Goal: Information Seeking & Learning: Learn about a topic

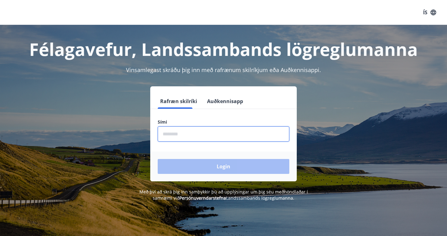
click at [214, 135] on input "phone" at bounding box center [224, 133] width 132 height 15
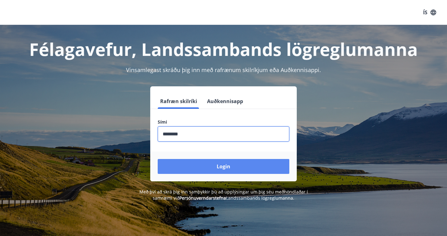
type input "********"
click at [222, 170] on button "Login" at bounding box center [224, 166] width 132 height 15
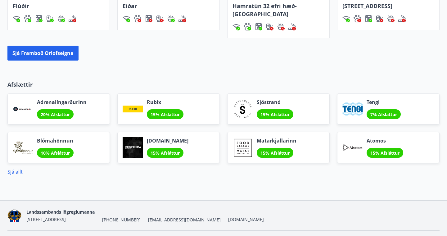
scroll to position [514, 0]
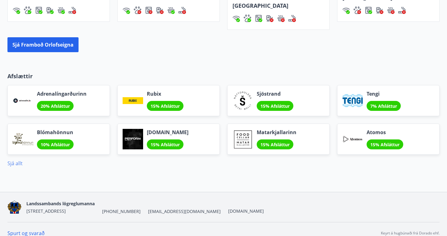
click at [16, 160] on link "Sjá allt" at bounding box center [14, 163] width 15 height 7
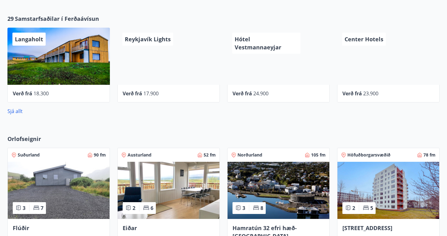
scroll to position [281, 0]
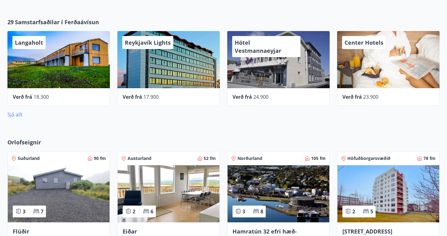
click at [12, 114] on link "Sjá allt" at bounding box center [14, 114] width 15 height 7
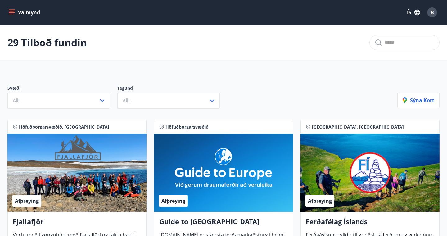
click at [2, 7] on div "Valmynd ÍS B" at bounding box center [223, 12] width 447 height 25
click at [9, 9] on button "Valmynd" at bounding box center [24, 12] width 35 height 11
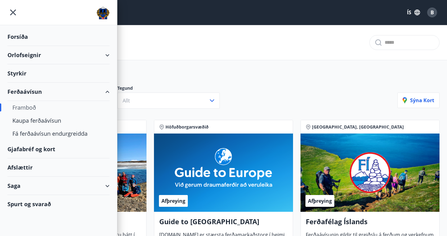
click at [27, 46] on div "Styrkir" at bounding box center [58, 37] width 102 height 18
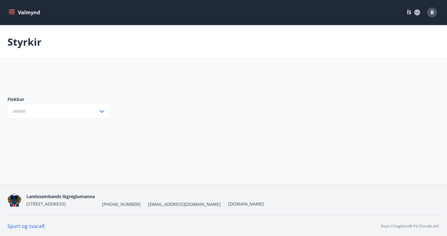
type input "***"
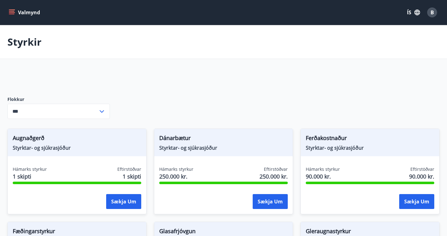
click at [16, 12] on button "Valmynd" at bounding box center [24, 12] width 35 height 11
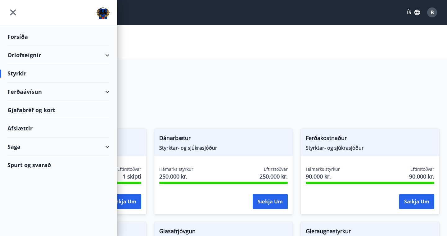
click at [114, 87] on div "Ferðaávísun" at bounding box center [58, 92] width 117 height 18
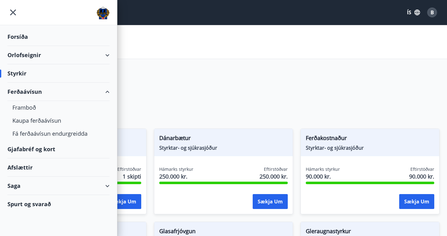
click at [25, 98] on div "Ferðaávísun" at bounding box center [58, 92] width 102 height 18
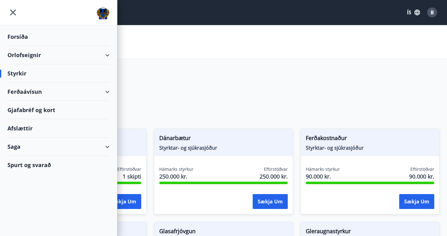
click at [34, 95] on div "Ferðaávísun" at bounding box center [58, 92] width 102 height 18
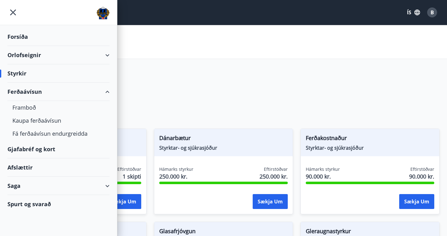
click at [38, 150] on div "Gjafabréf og kort" at bounding box center [58, 149] width 102 height 18
click at [11, 15] on icon "menu" at bounding box center [12, 12] width 11 height 11
